Goal: Information Seeking & Learning: Find specific fact

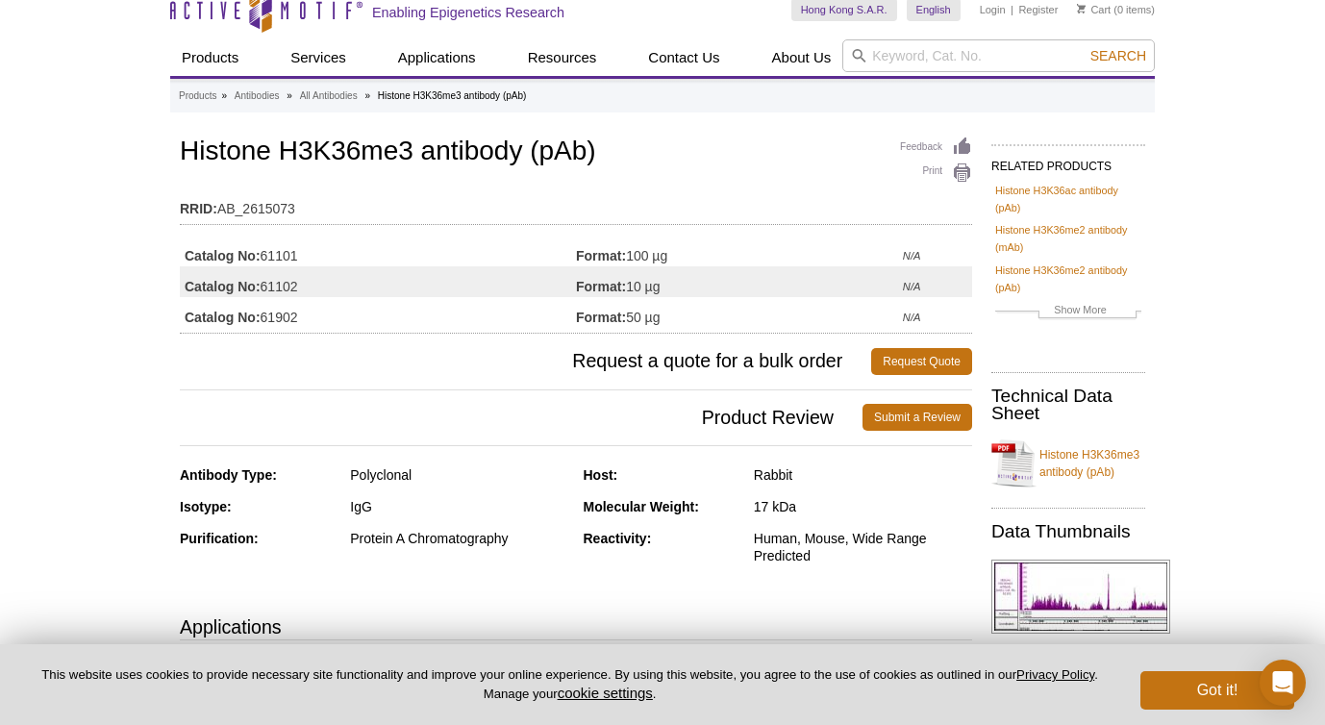
scroll to position [12, 0]
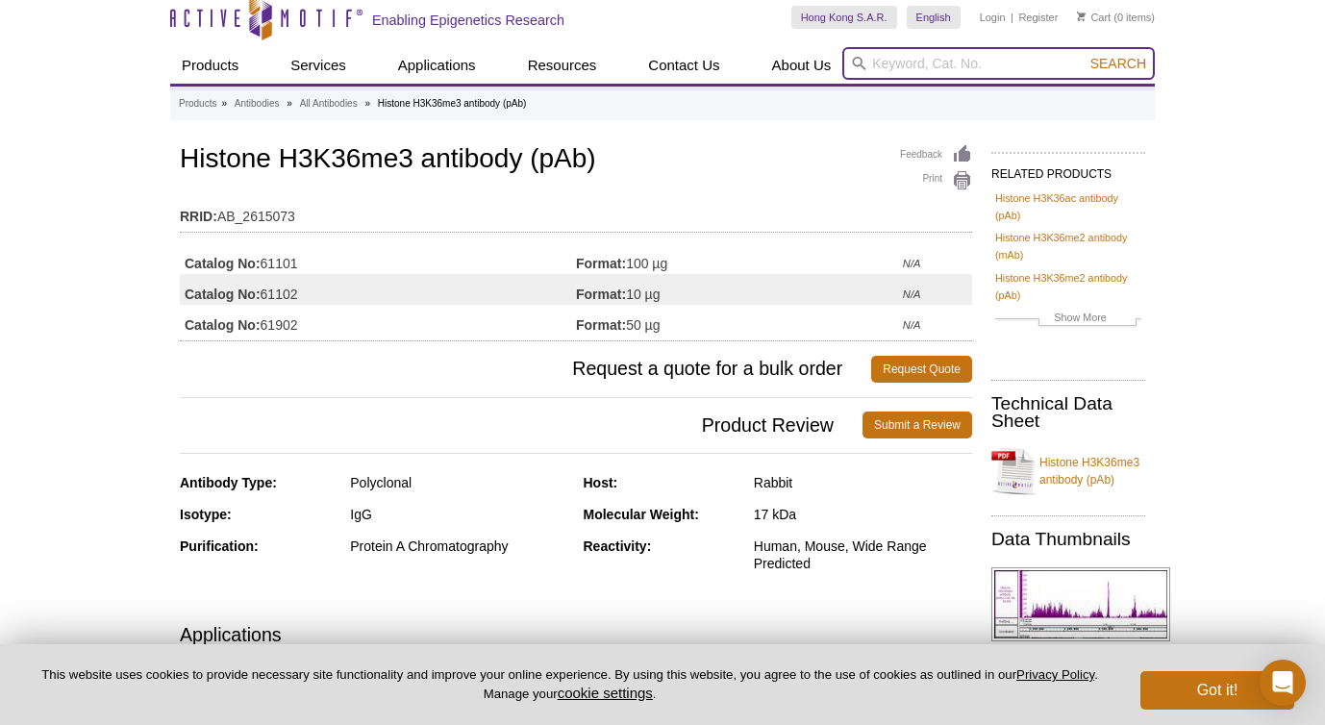
click at [898, 65] on input "search" at bounding box center [998, 63] width 312 height 33
paste input "normal rabbit/mouse IgG"
type input "normal rabbit/mouse IgG"
click at [1084, 55] on button "Search" at bounding box center [1117, 63] width 67 height 17
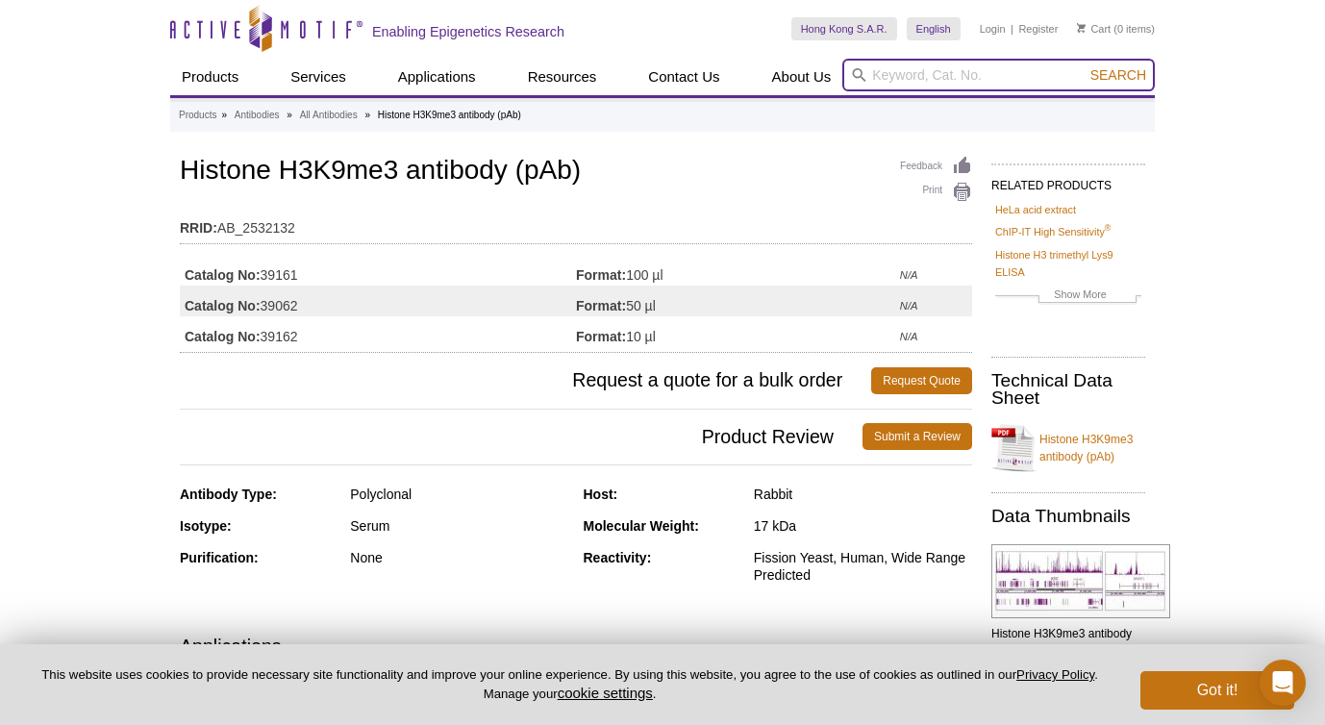
click at [878, 70] on input "search" at bounding box center [998, 75] width 312 height 33
type input "IgG"
click at [1084, 66] on button "Search" at bounding box center [1117, 74] width 67 height 17
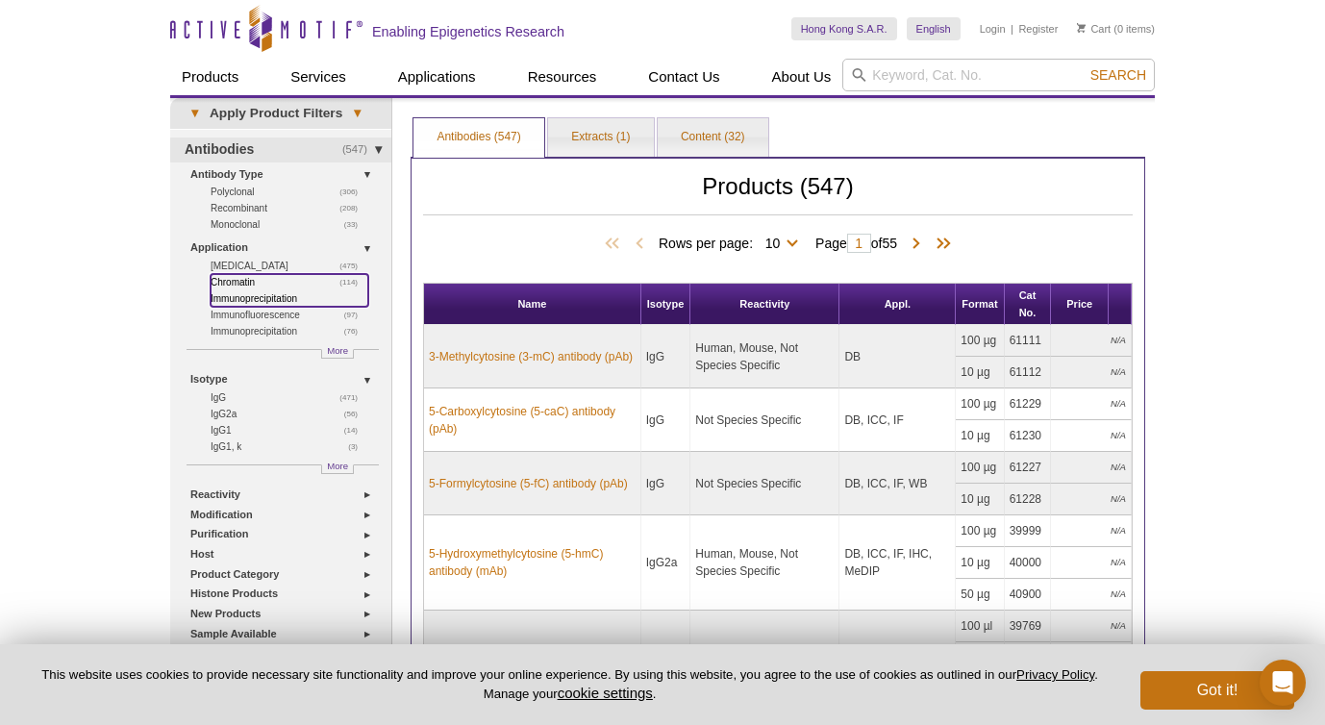
click at [278, 300] on link "(114) Chromatin Immunoprecipitation" at bounding box center [290, 290] width 158 height 33
click at [331, 468] on span "More" at bounding box center [337, 466] width 21 height 16
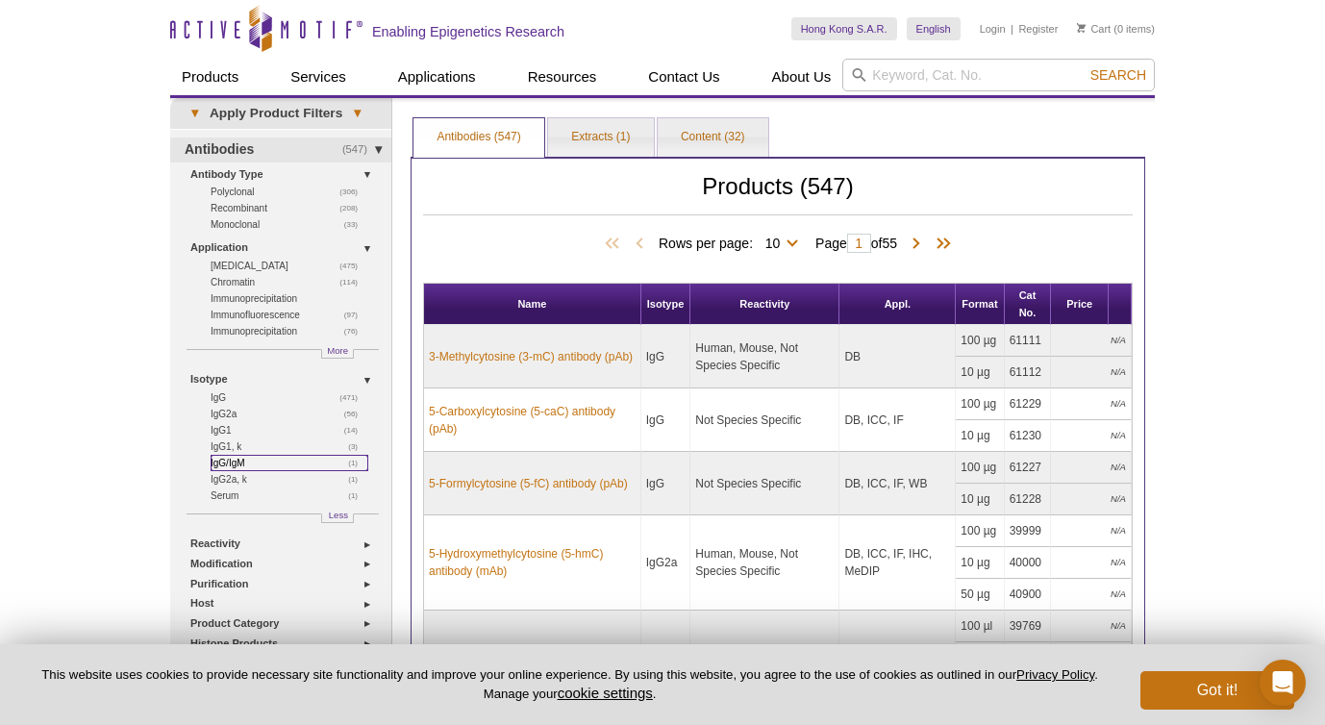
click at [237, 465] on link "(1) IgG/IgM" at bounding box center [290, 463] width 158 height 16
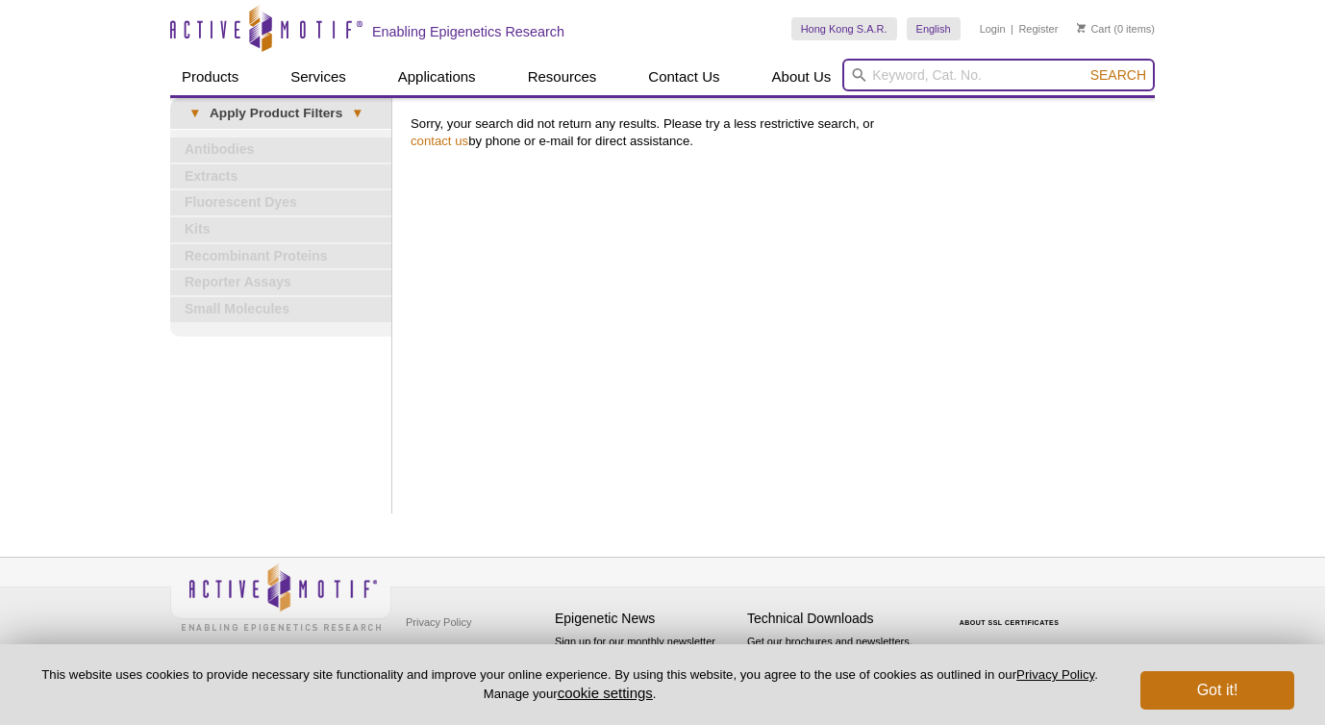
click at [951, 81] on input "search" at bounding box center [998, 75] width 312 height 33
click at [1084, 66] on button "Search" at bounding box center [1117, 74] width 67 height 17
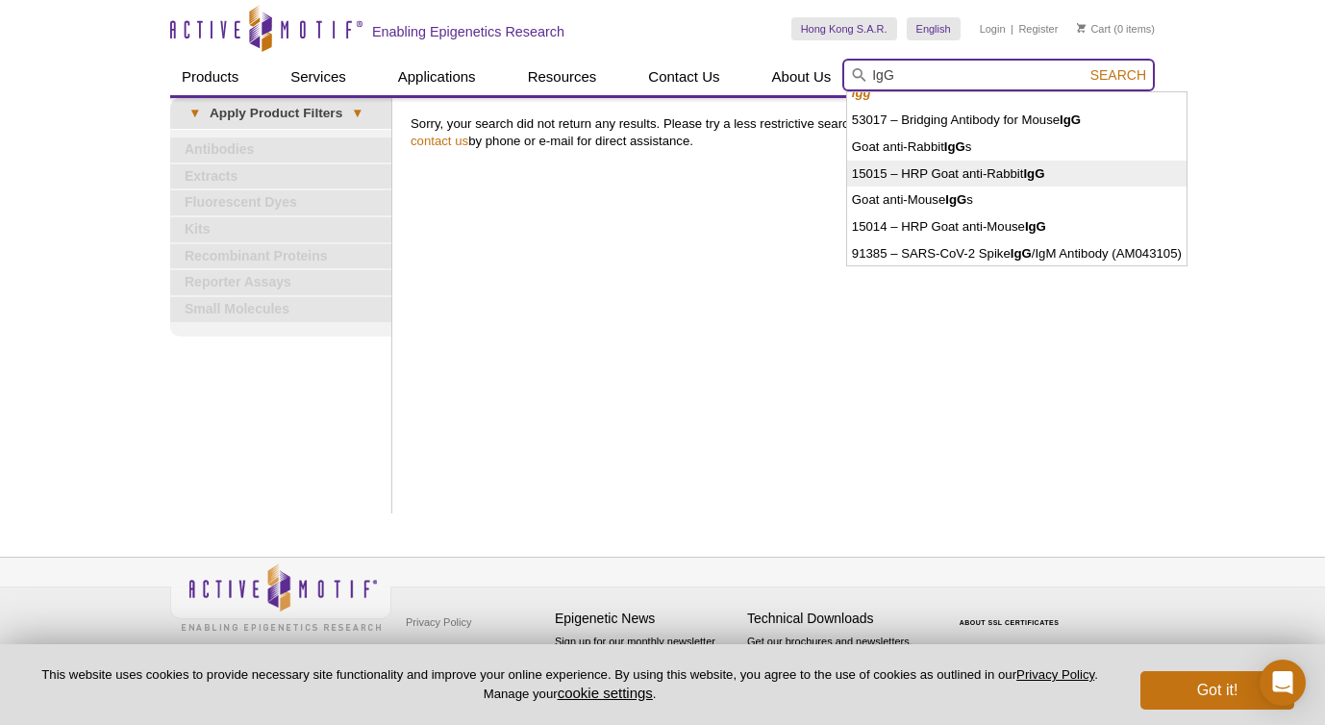
scroll to position [14, 0]
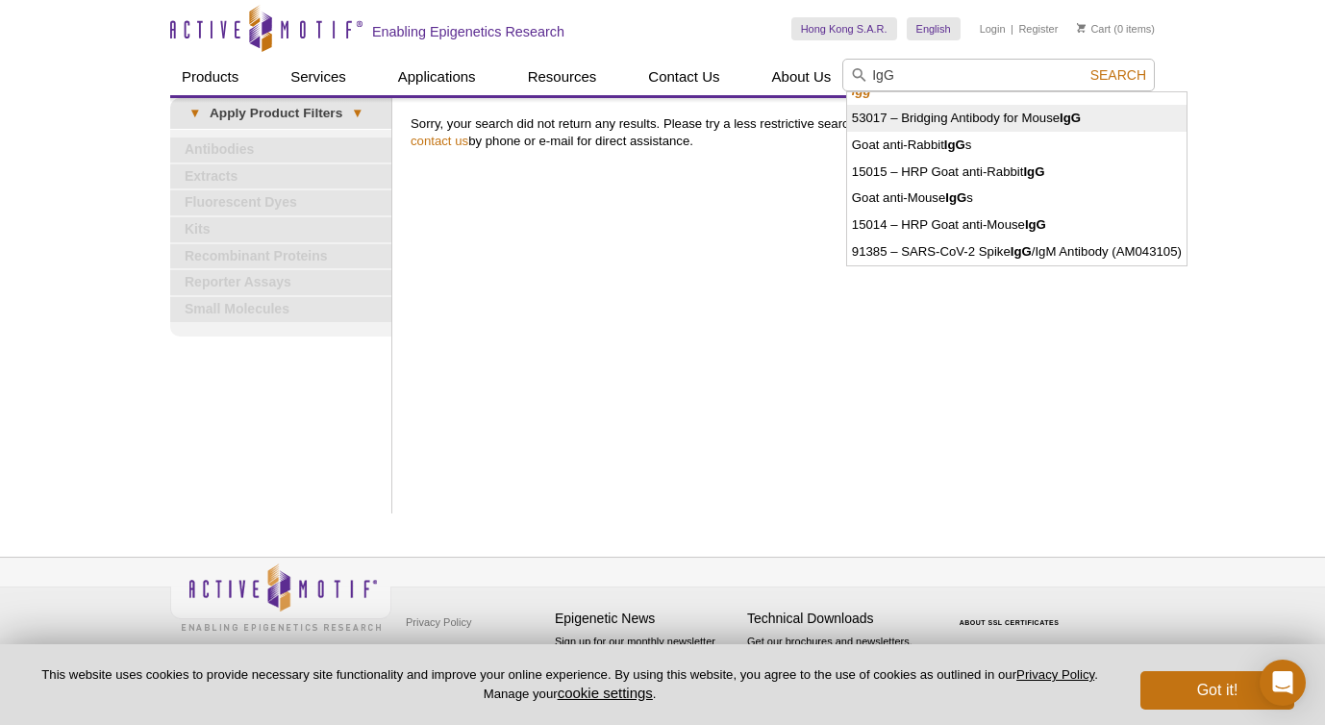
click at [996, 121] on li "53017 – Bridging Antibody for Mouse IgG" at bounding box center [1016, 118] width 339 height 27
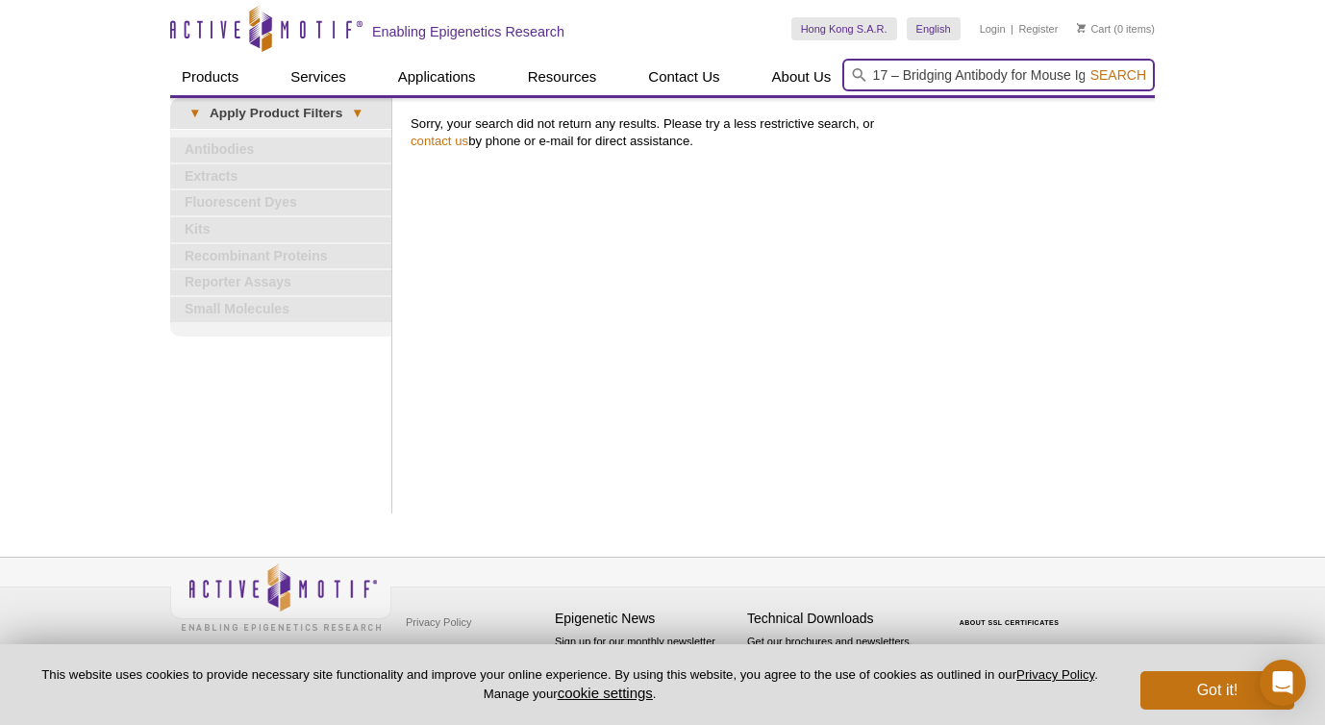
scroll to position [0, 0]
drag, startPoint x: 1064, startPoint y: 72, endPoint x: 879, endPoint y: 70, distance: 185.5
click at [879, 70] on input "53017 – Bridging Antibody for Mouse IgG" at bounding box center [998, 75] width 312 height 33
click at [912, 74] on input "IgG" at bounding box center [998, 75] width 312 height 33
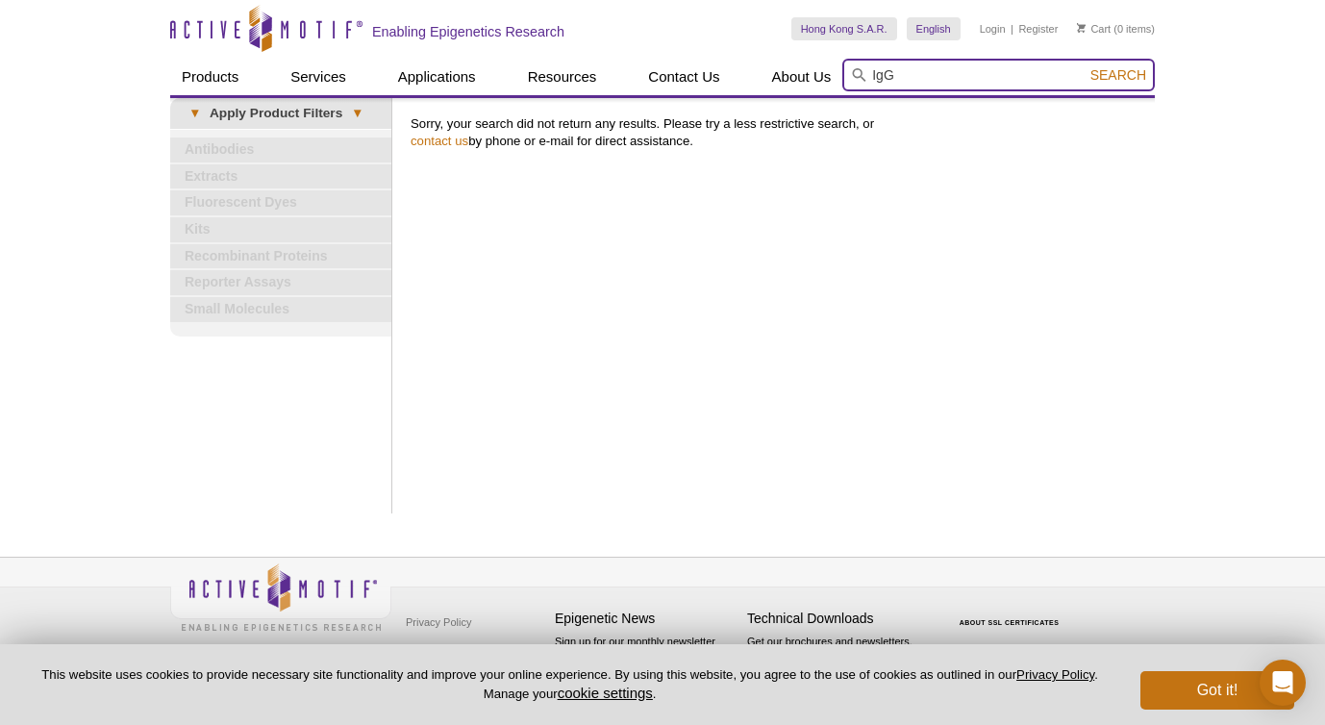
type input "IgG"
click at [1113, 71] on span "Search" at bounding box center [1118, 74] width 56 height 15
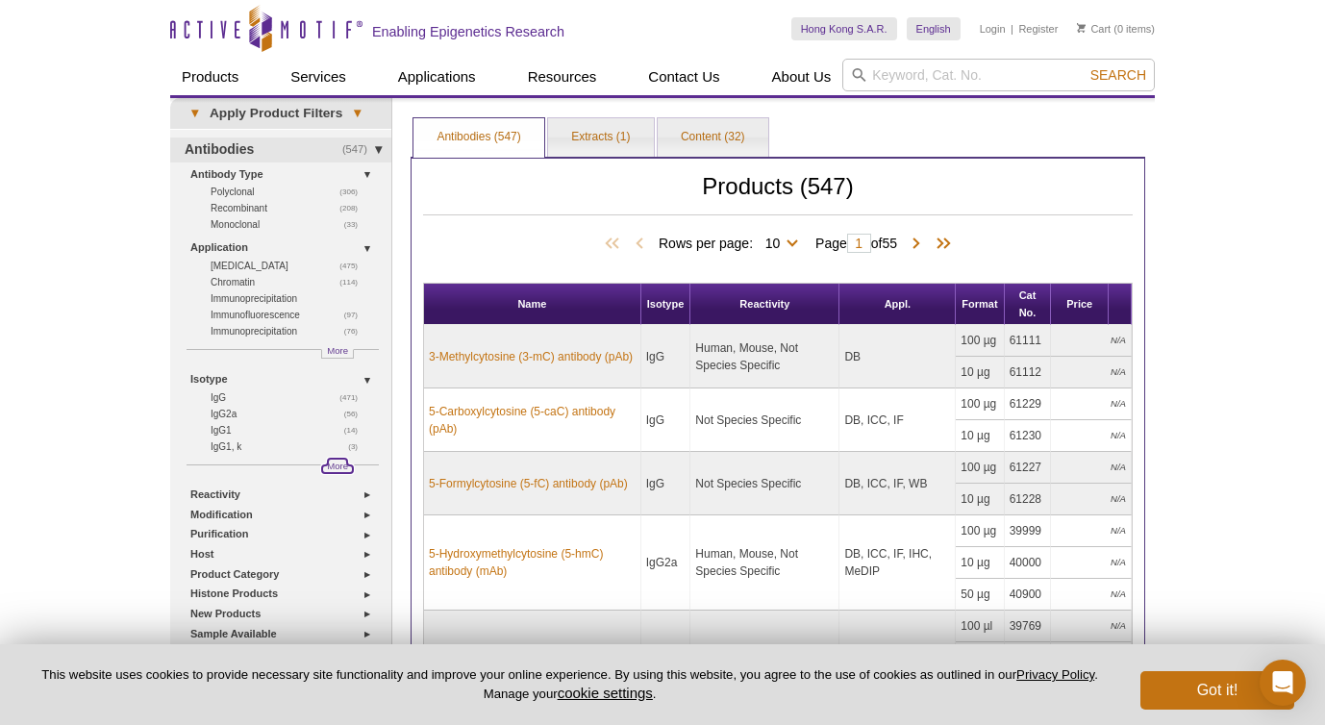
click at [346, 471] on span "More" at bounding box center [337, 466] width 21 height 16
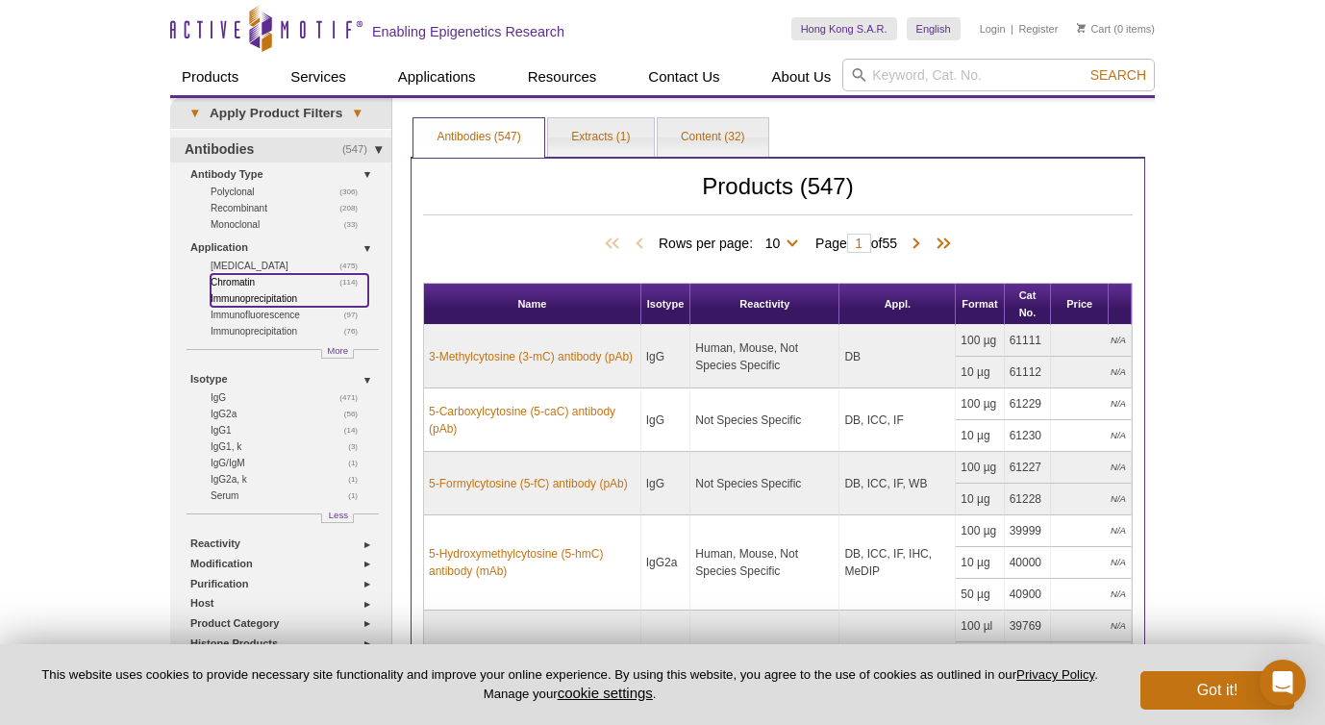
click at [272, 294] on link "(114) Chromatin Immunoprecipitation" at bounding box center [290, 290] width 158 height 33
